Goal: Check status: Check status

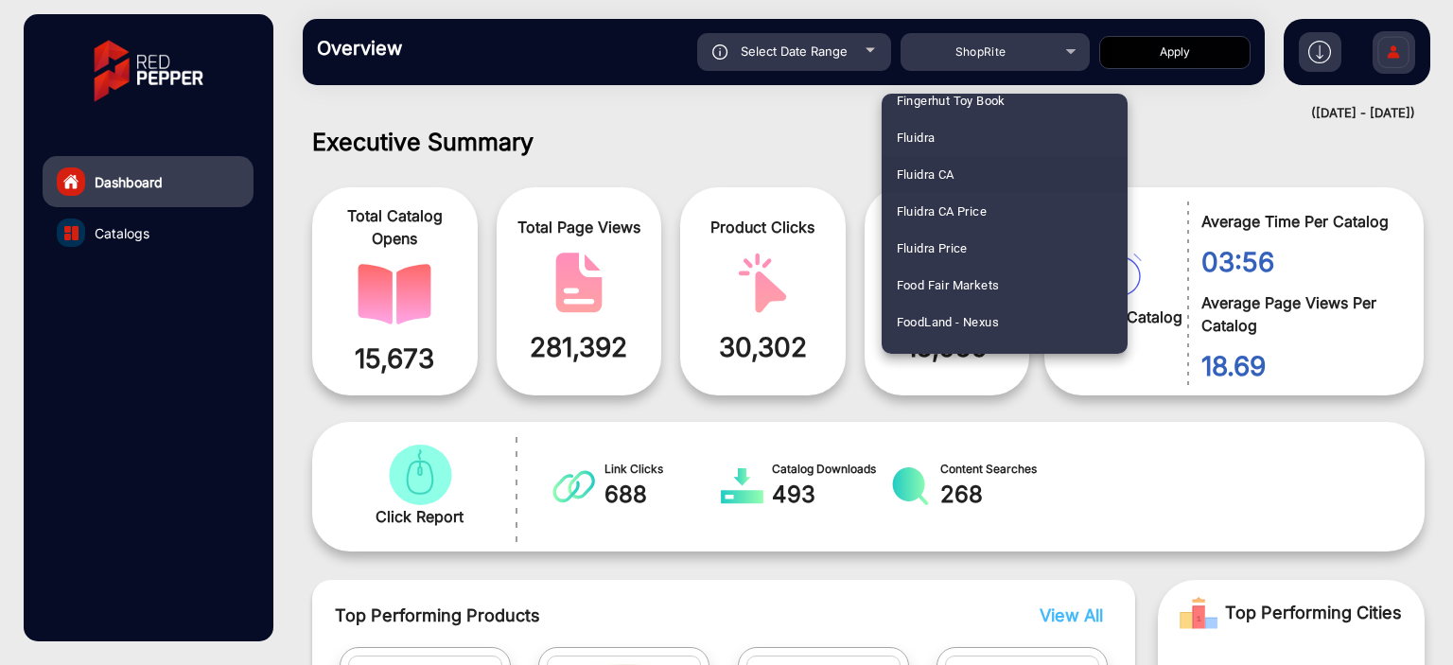
scroll to position [2411, 0]
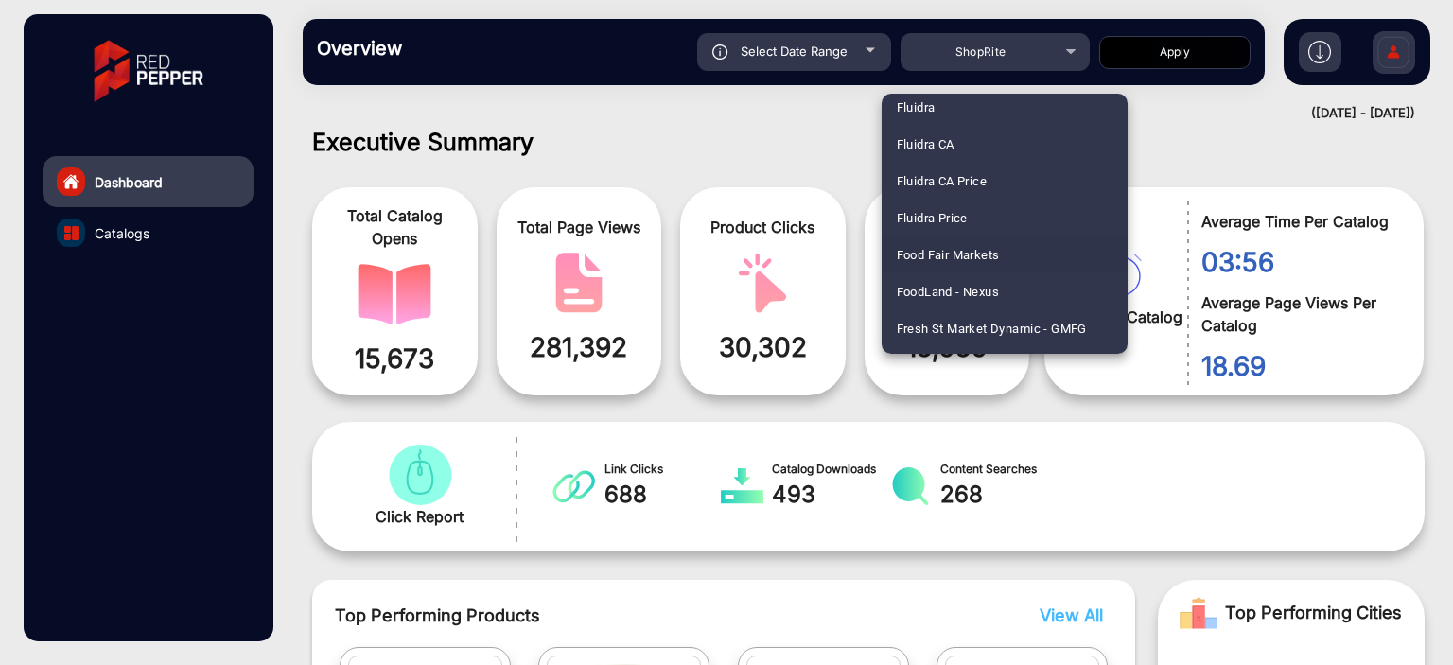
click at [989, 263] on span "Food Fair Markets" at bounding box center [948, 255] width 103 height 37
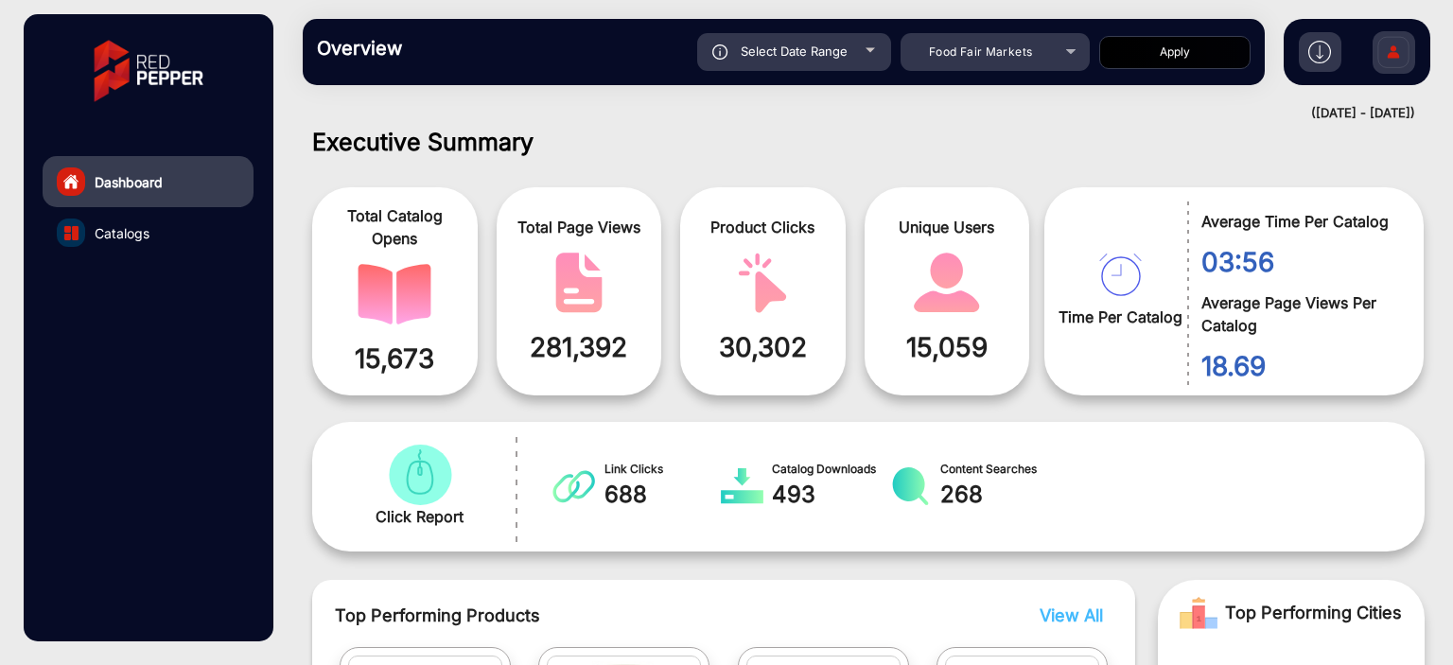
click at [859, 53] on div "Select Date Range" at bounding box center [794, 52] width 194 height 38
type input "[DATE]"
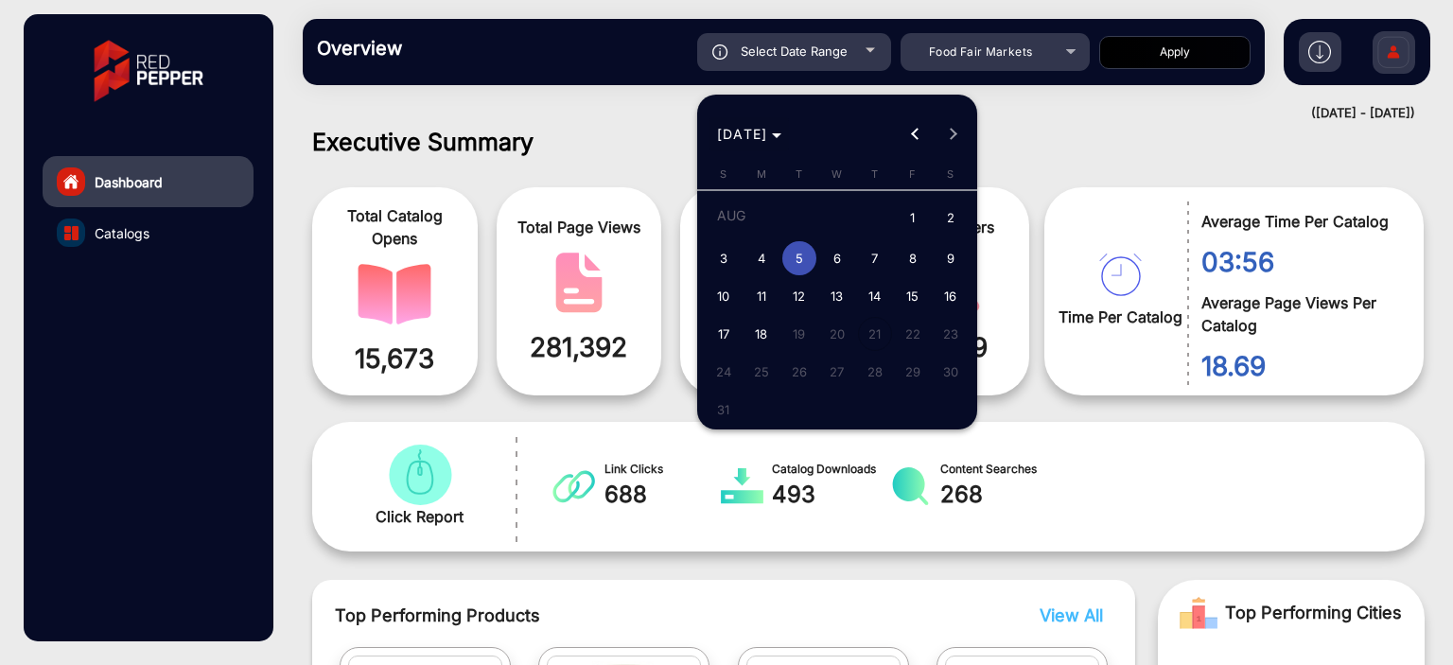
click at [768, 127] on span "[DATE]" at bounding box center [742, 134] width 51 height 16
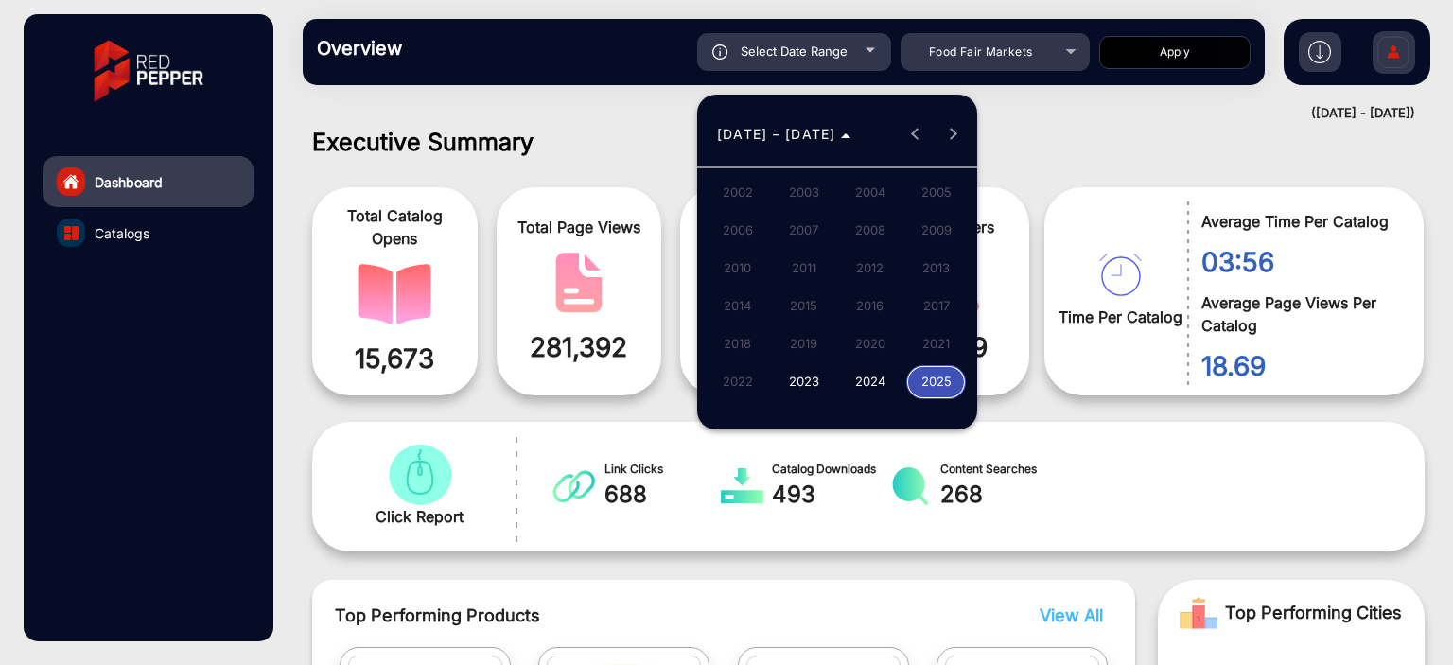
click at [852, 374] on span "2024" at bounding box center [870, 382] width 60 height 34
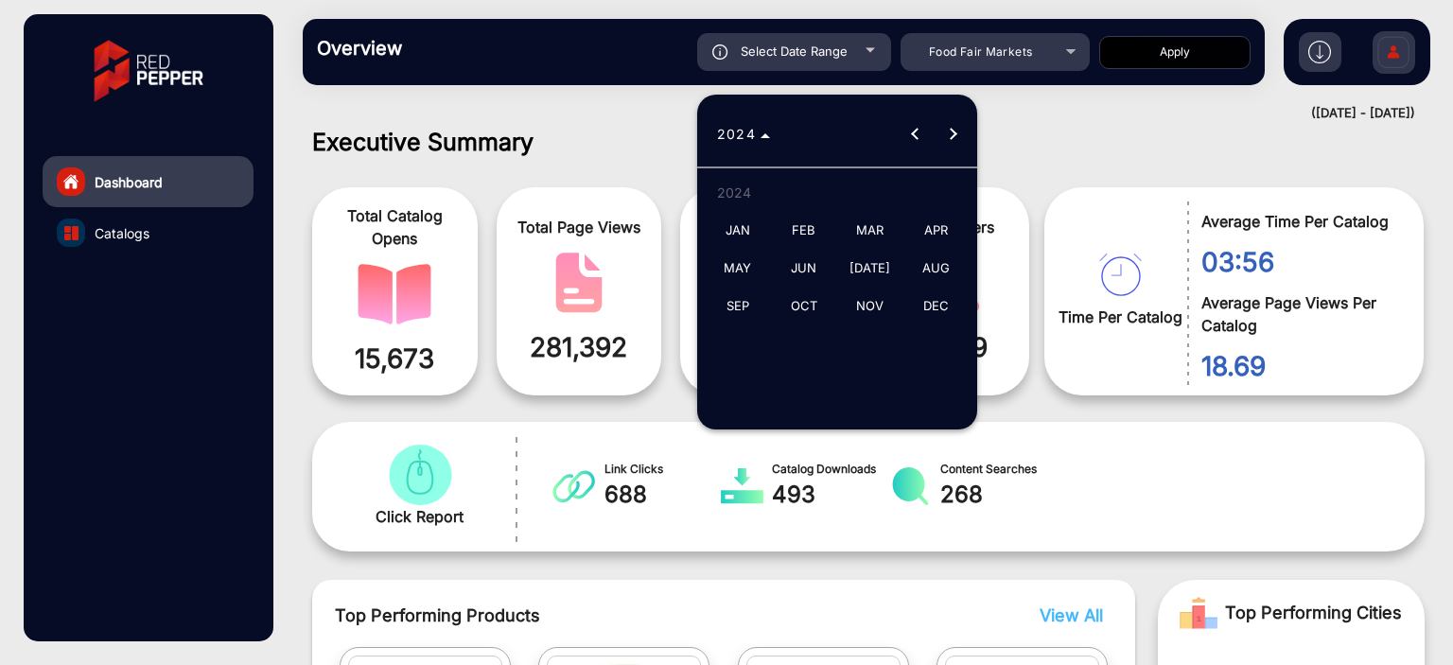
click at [879, 313] on span "NOV" at bounding box center [870, 307] width 60 height 34
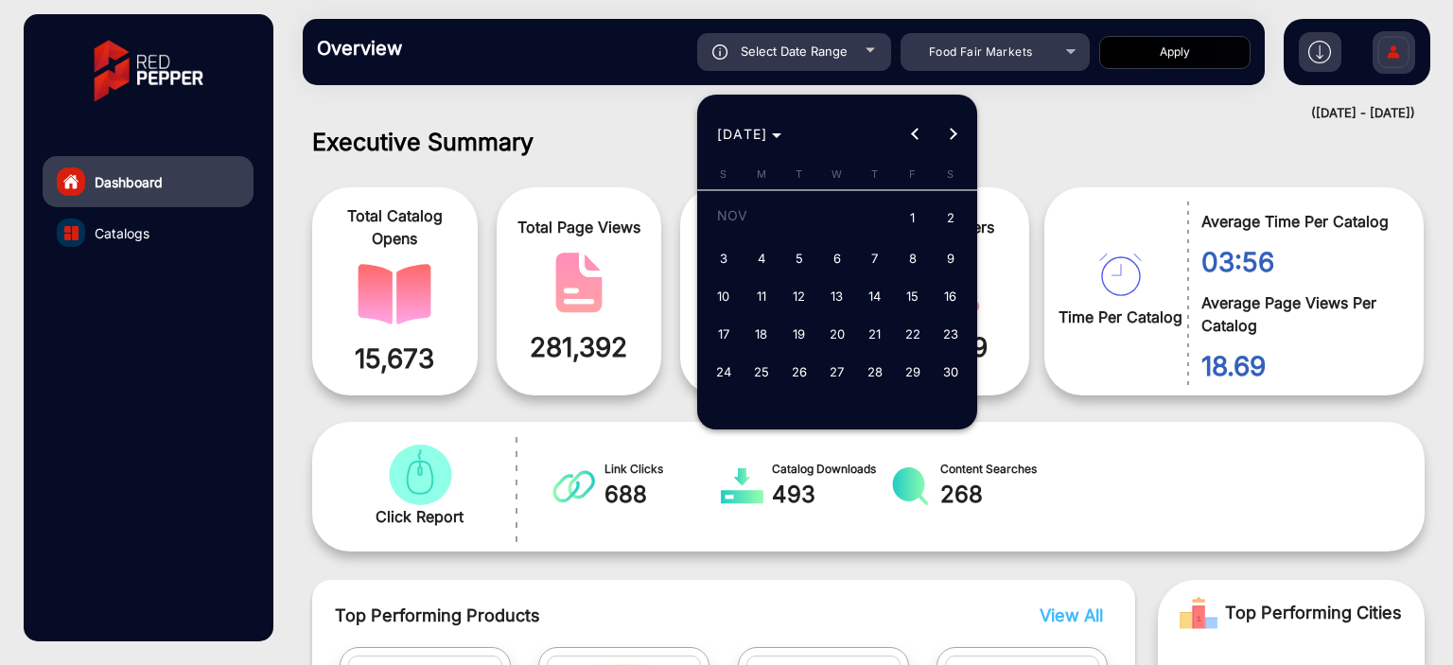
click at [708, 328] on span "17" at bounding box center [724, 334] width 34 height 34
type input "[DATE]"
click at [708, 328] on span "17" at bounding box center [724, 334] width 34 height 34
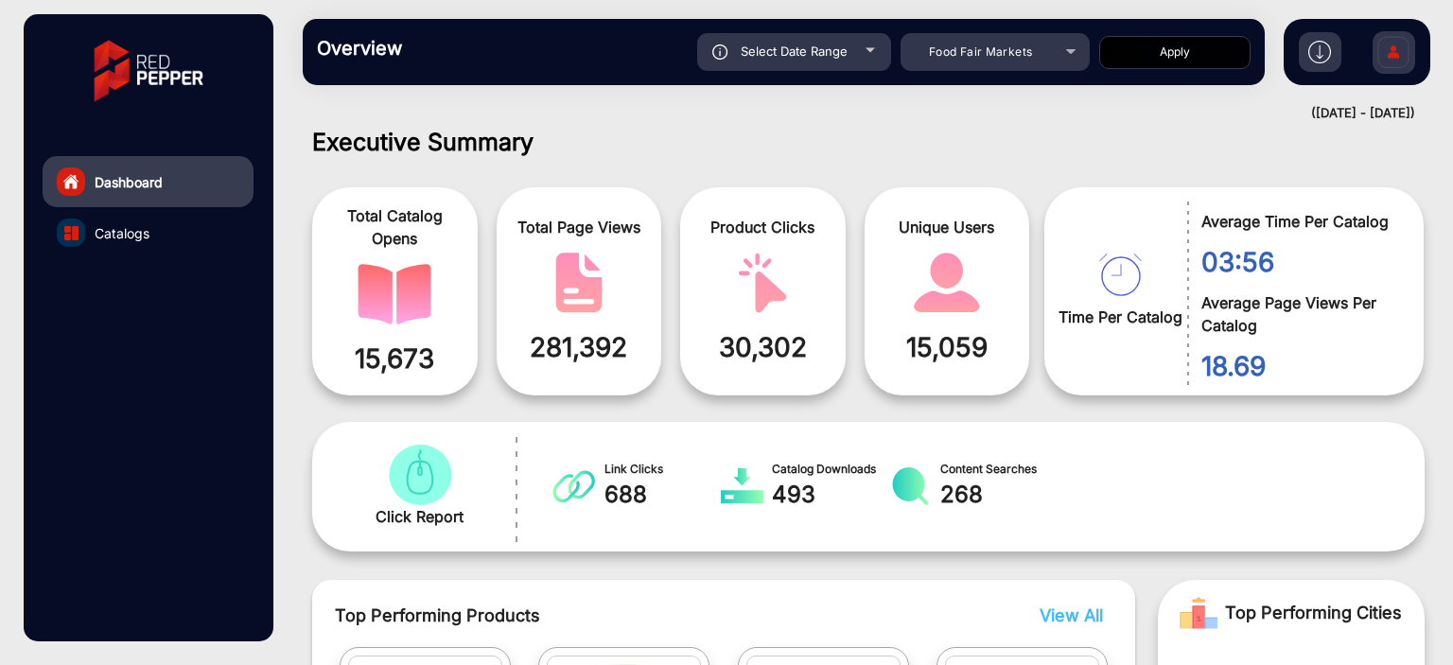
type input "[DATE]"
click at [1202, 49] on button "Apply" at bounding box center [1174, 52] width 151 height 33
type input "[DATE]"
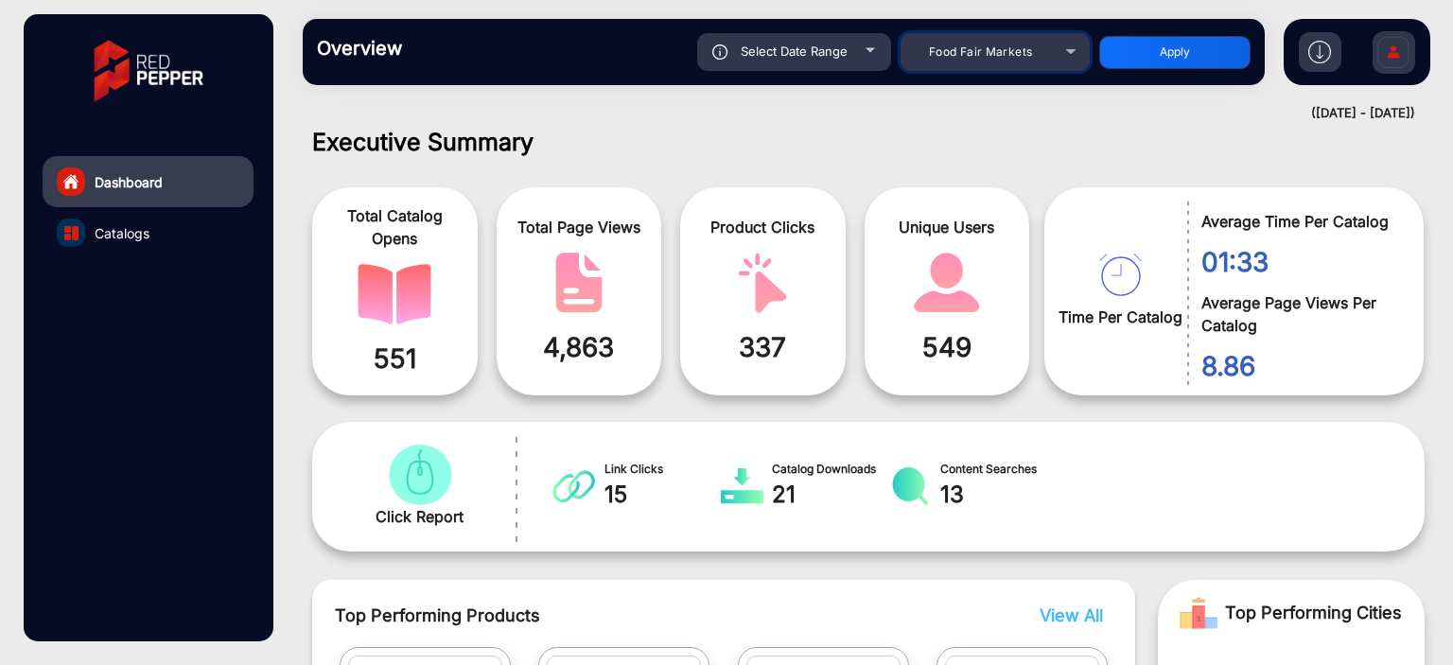
click at [1047, 52] on div "Food Fair Markets" at bounding box center [980, 52] width 151 height 23
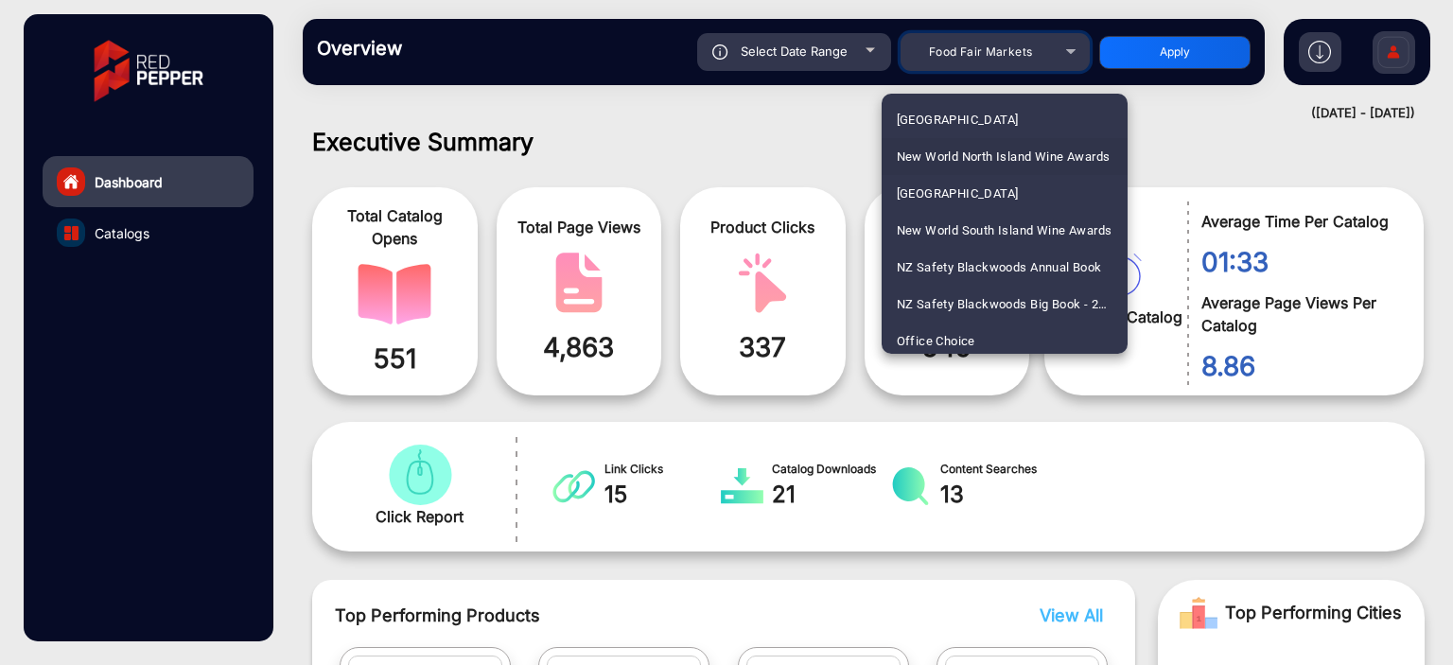
scroll to position [3885, 0]
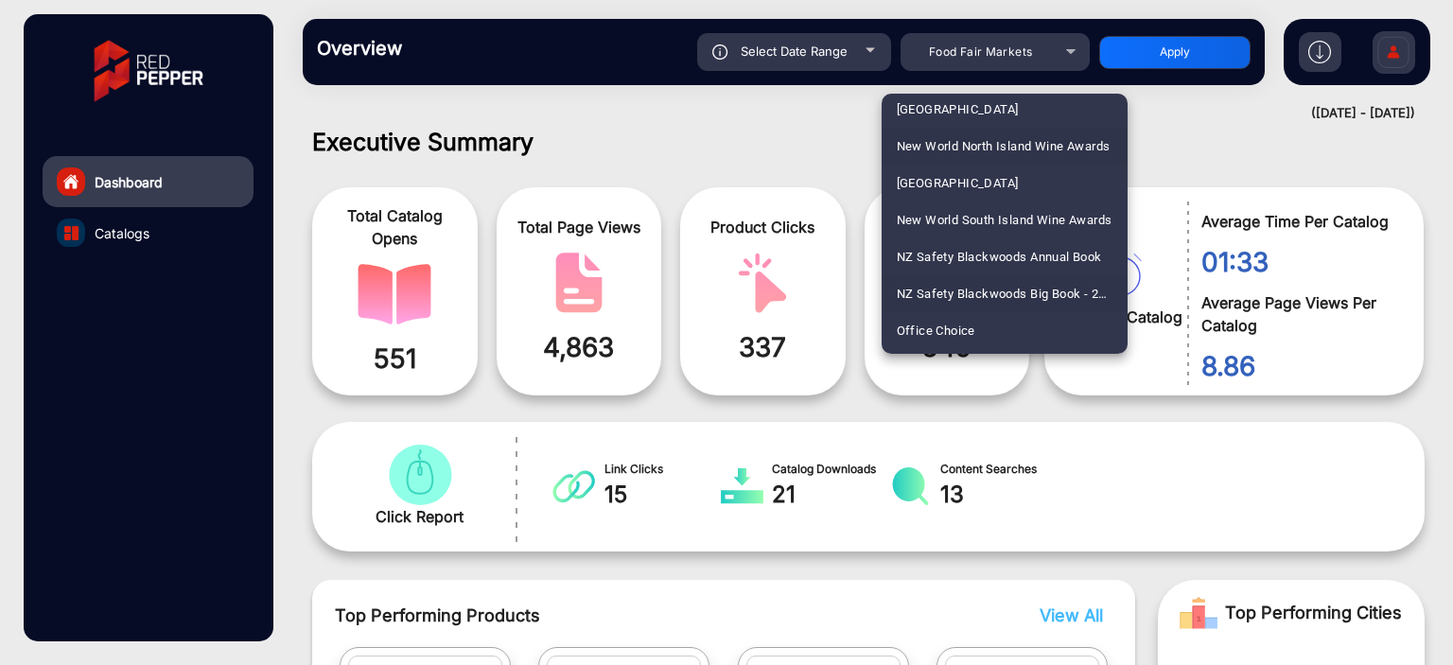
click at [1030, 294] on span "NZ Safety Blackwoods Big Book - 2024" at bounding box center [1005, 293] width 216 height 37
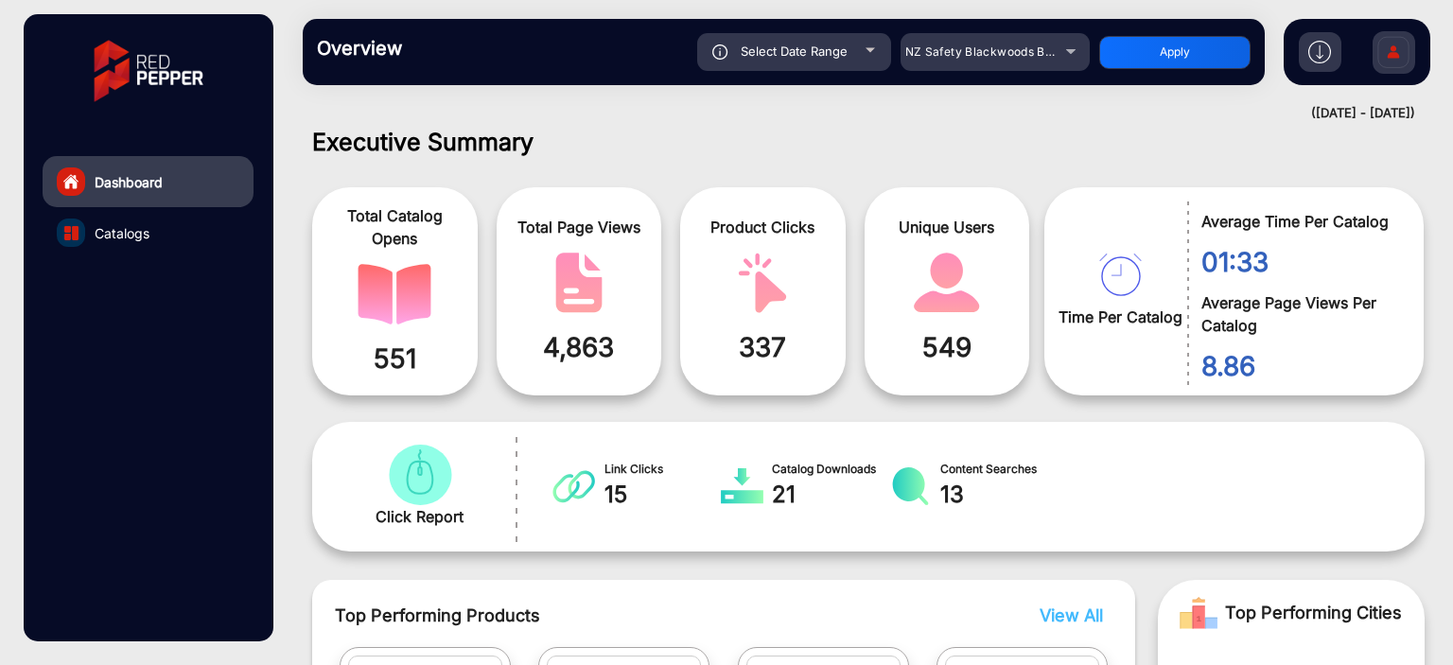
click at [823, 68] on div "Select Date Range" at bounding box center [794, 52] width 194 height 38
type input "[DATE]"
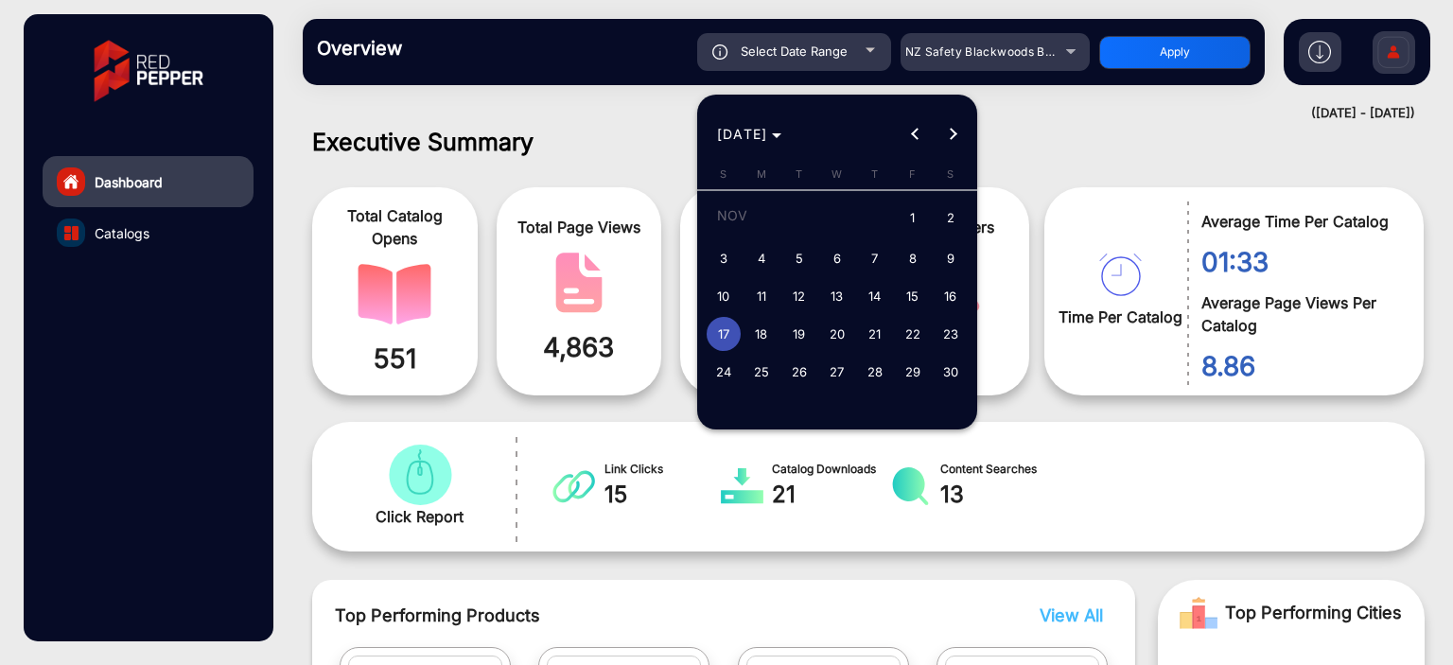
click at [823, 68] on div at bounding box center [726, 332] width 1453 height 665
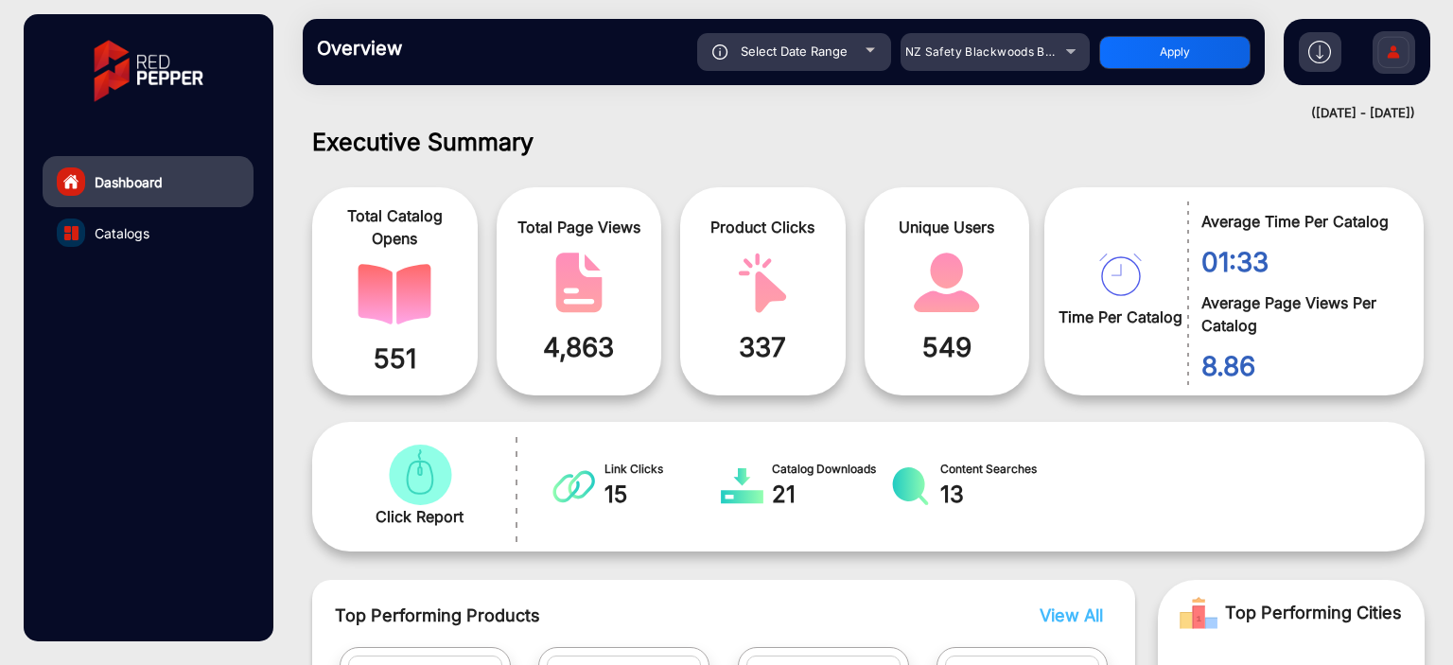
click at [835, 41] on div "Select Date Range" at bounding box center [794, 52] width 194 height 38
type input "[DATE]"
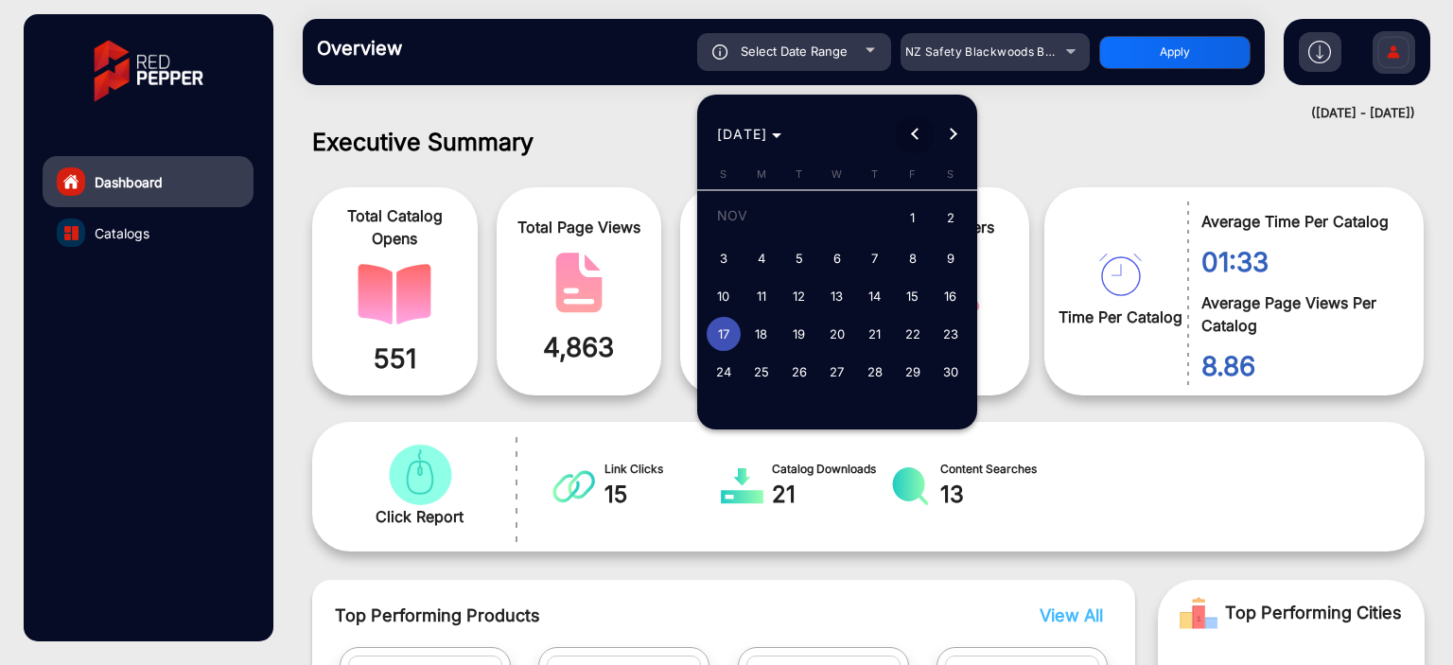
click at [911, 127] on span "Previous month" at bounding box center [915, 134] width 38 height 38
click at [804, 334] on span "15" at bounding box center [799, 329] width 34 height 34
type input "[DATE]"
click at [804, 334] on span "15" at bounding box center [799, 329] width 34 height 34
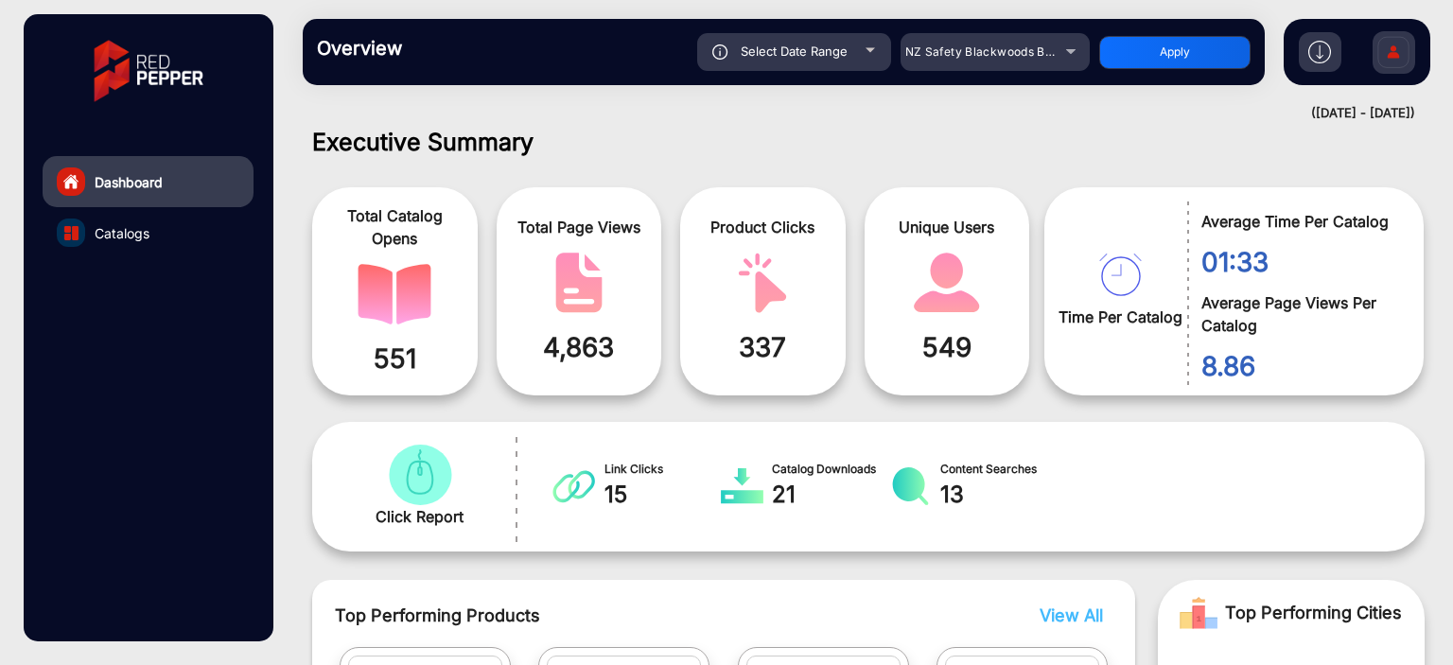
type input "[DATE]"
click at [1174, 41] on button "Apply" at bounding box center [1174, 52] width 151 height 33
type input "[DATE]"
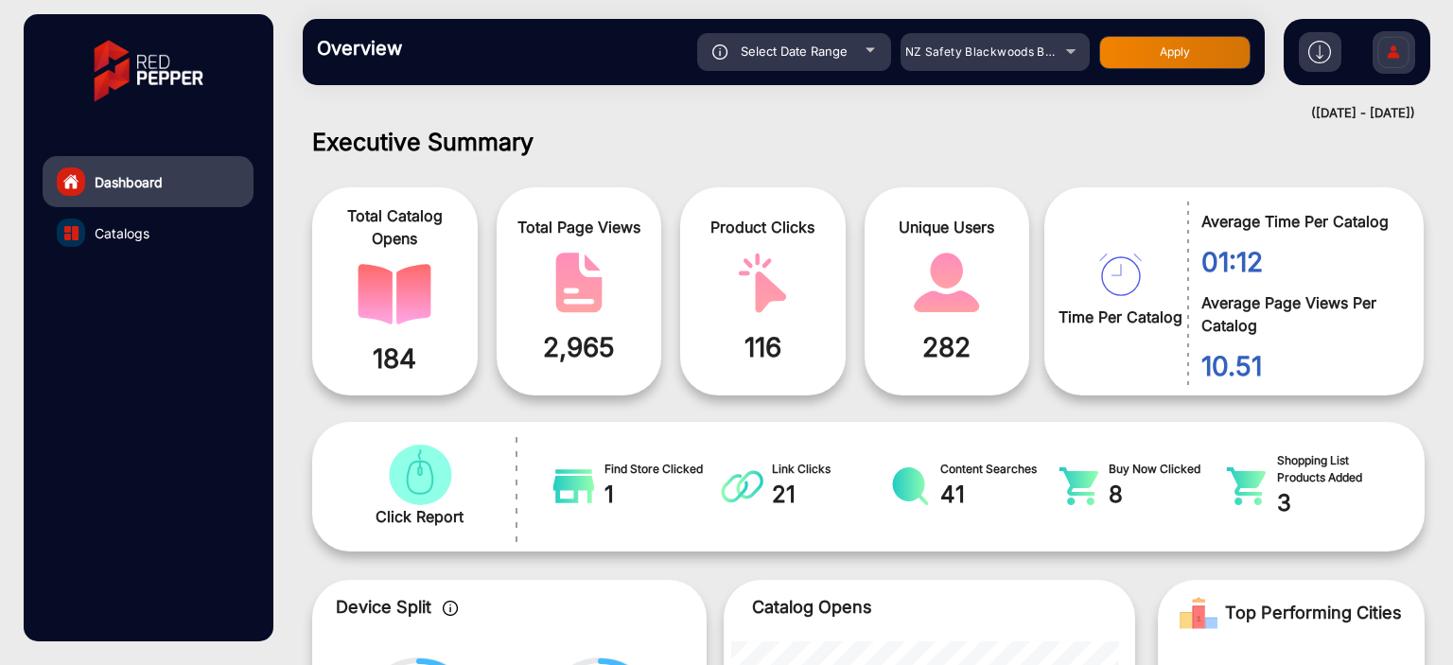
click at [863, 44] on div "Select Date Range" at bounding box center [794, 52] width 194 height 38
type input "[DATE]"
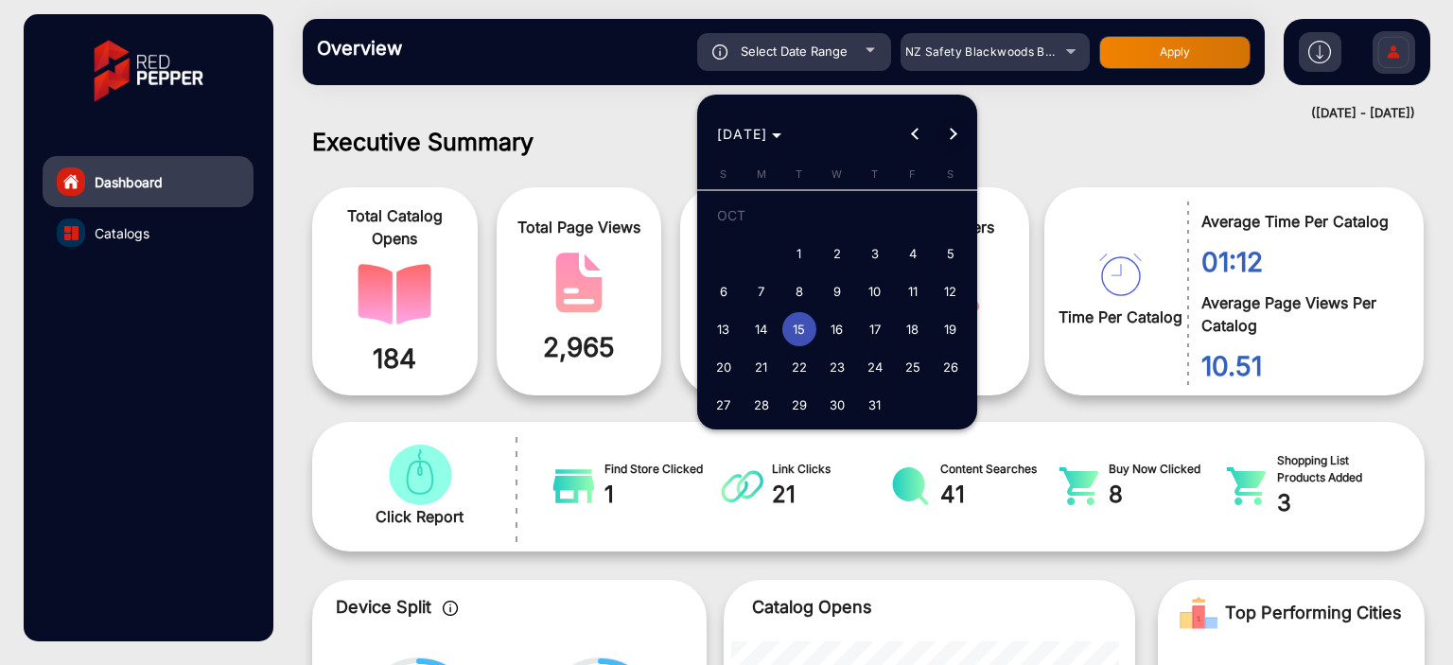
click at [943, 128] on span "Next month" at bounding box center [953, 134] width 38 height 38
click at [719, 287] on span "8" at bounding box center [724, 291] width 34 height 34
type input "[DATE]"
click at [719, 287] on span "8" at bounding box center [724, 291] width 34 height 34
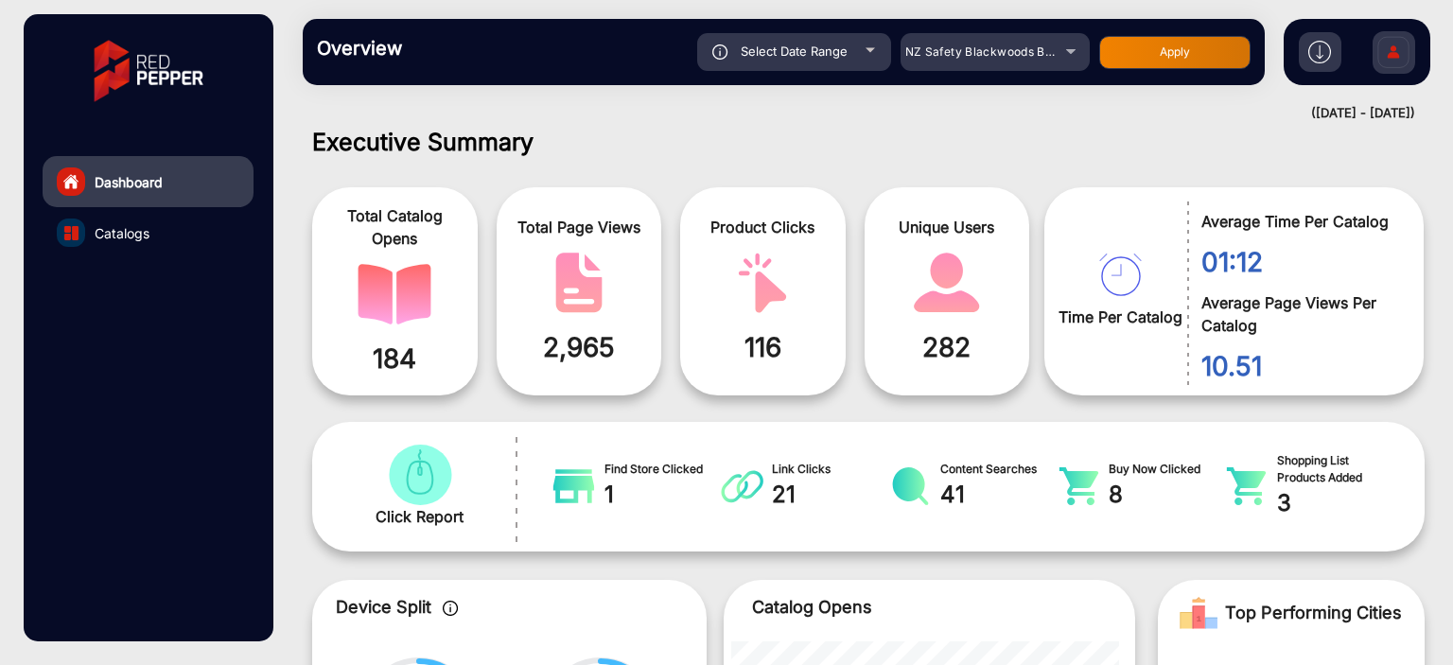
type input "[DATE]"
click at [1158, 50] on button "Apply" at bounding box center [1174, 52] width 151 height 33
type input "[DATE]"
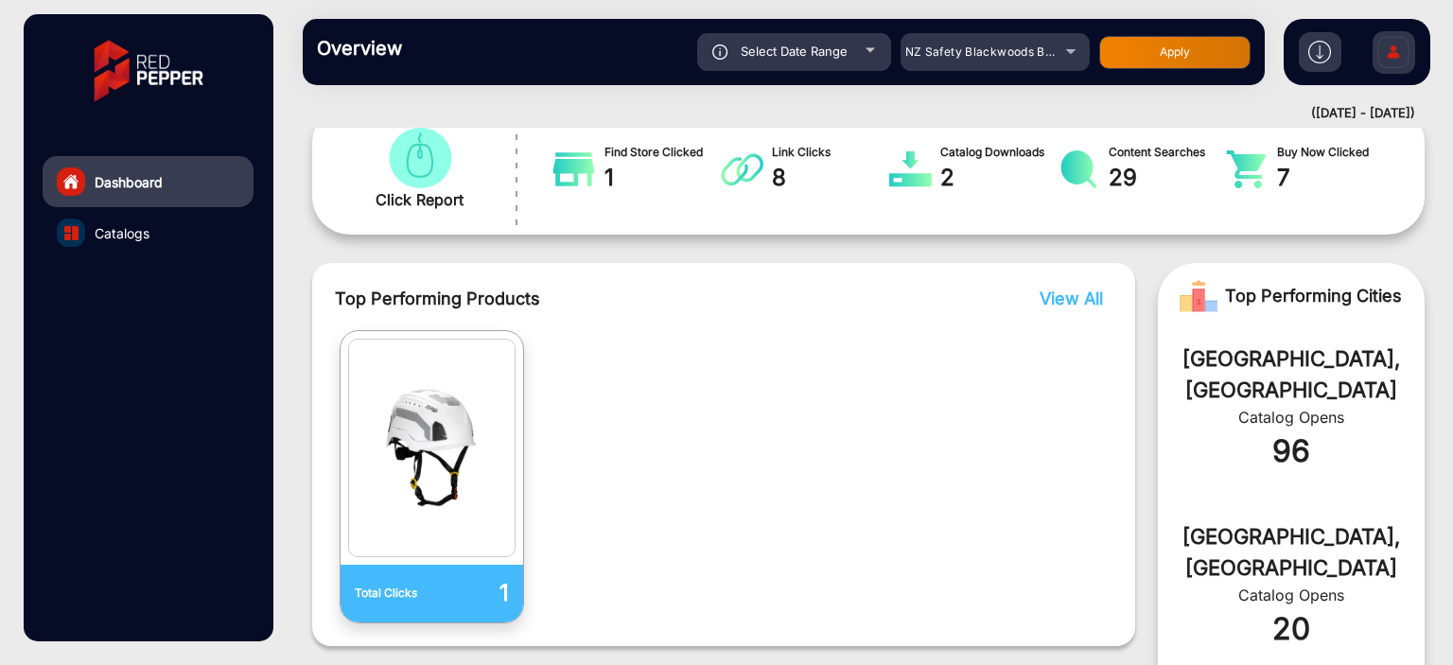
scroll to position [0, 0]
